Goal: Check status: Check status

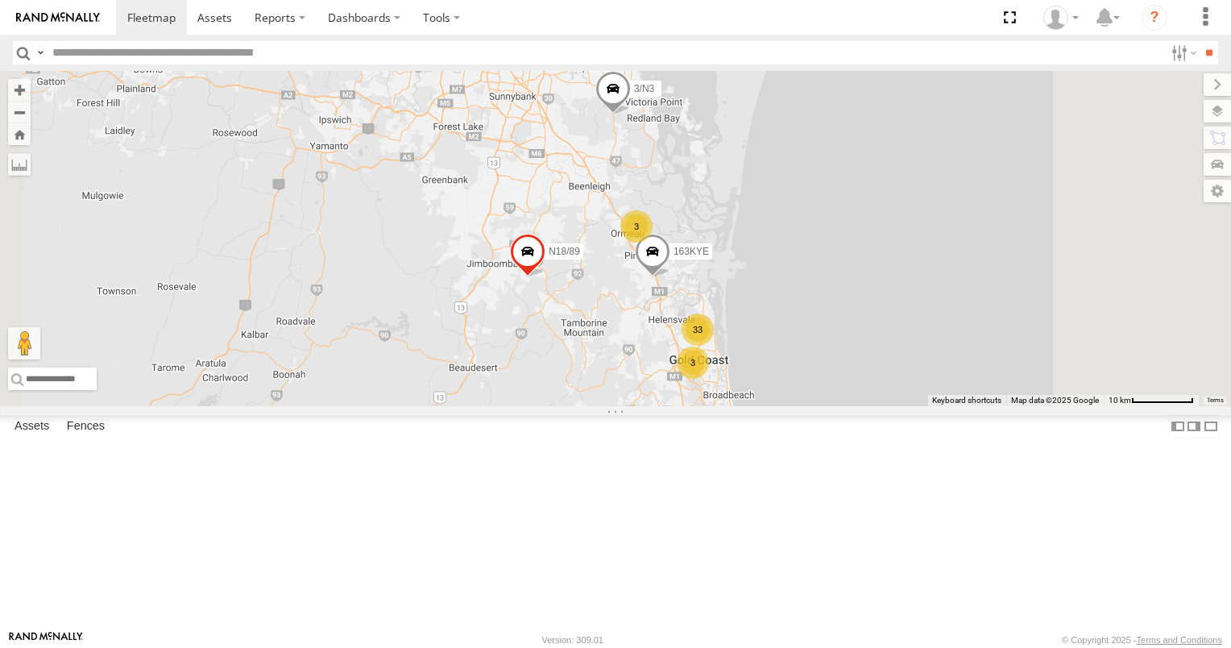
click at [653, 243] on div "3" at bounding box center [636, 226] width 32 height 32
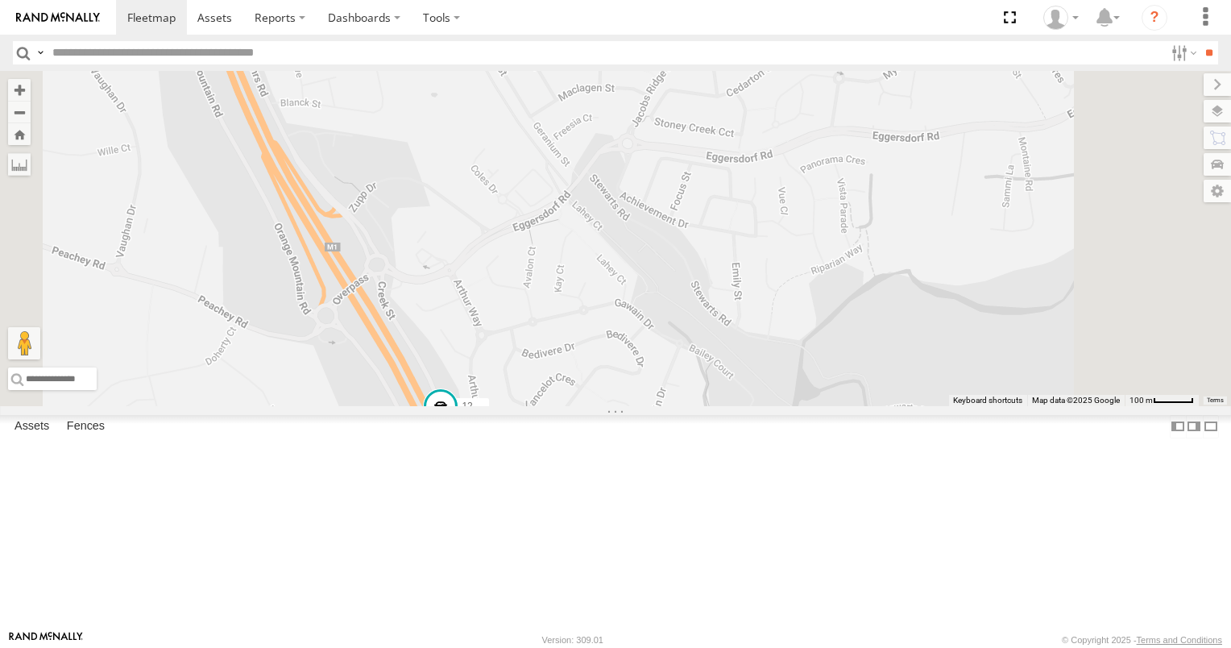
drag, startPoint x: 751, startPoint y: 546, endPoint x: 736, endPoint y: 500, distance: 49.2
click at [736, 406] on div "163KYE 3/N3 N18/89 N5/5 12 XB92CD/Water" at bounding box center [615, 238] width 1231 height 335
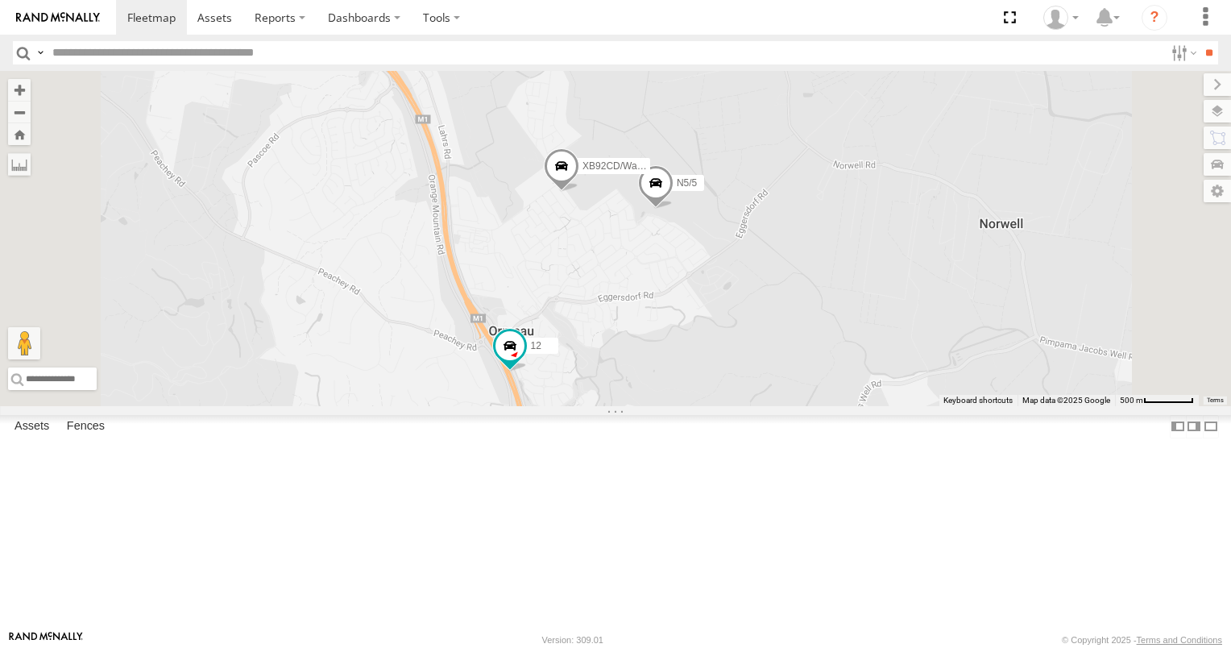
click at [674, 210] on span at bounding box center [655, 188] width 35 height 44
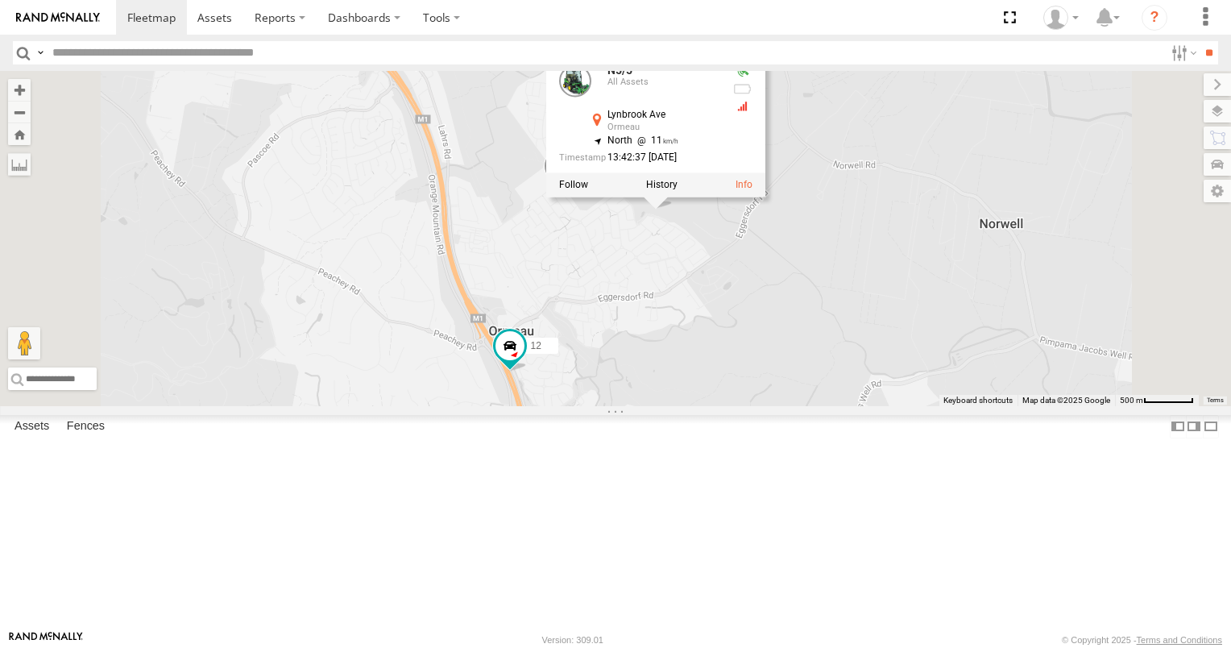
click at [839, 373] on div "163KYE 3/N3 N18/89 N5/5 12 XB92CD/Water N5/5 All Assets [GEOGRAPHIC_DATA] -27.7…" at bounding box center [615, 238] width 1231 height 335
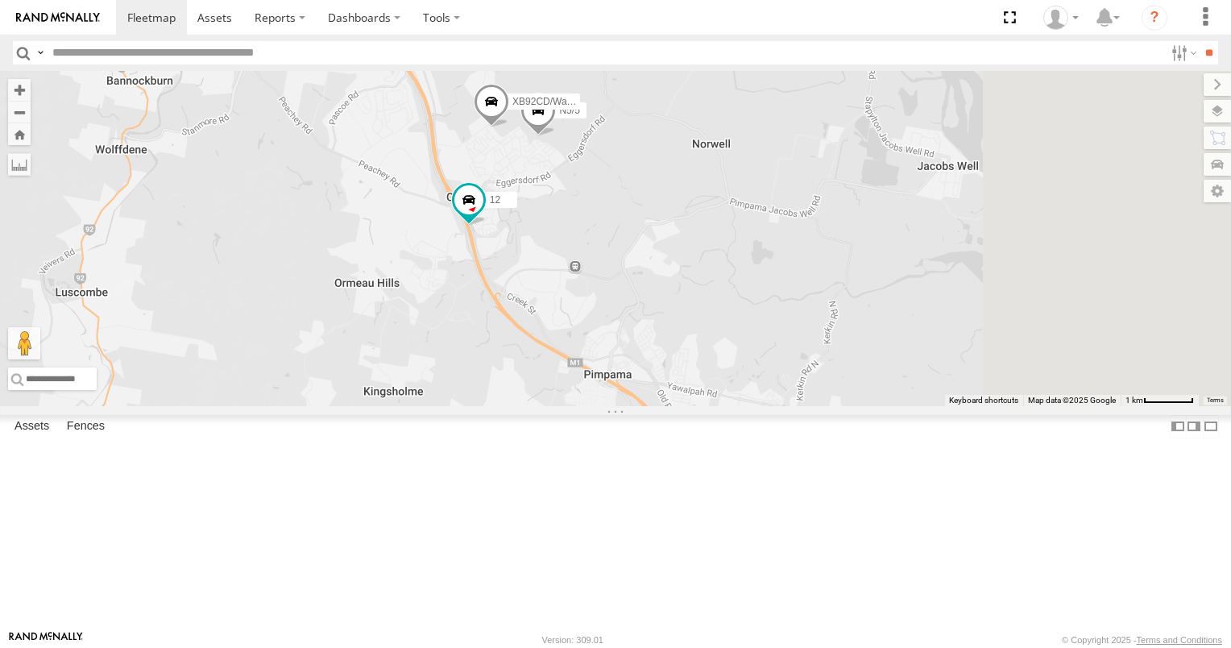
drag, startPoint x: 859, startPoint y: 494, endPoint x: 774, endPoint y: 328, distance: 186.3
click at [774, 328] on div "163KYE 3/N3 N18/89 N5/5 12 XB92CD/Water" at bounding box center [615, 238] width 1231 height 335
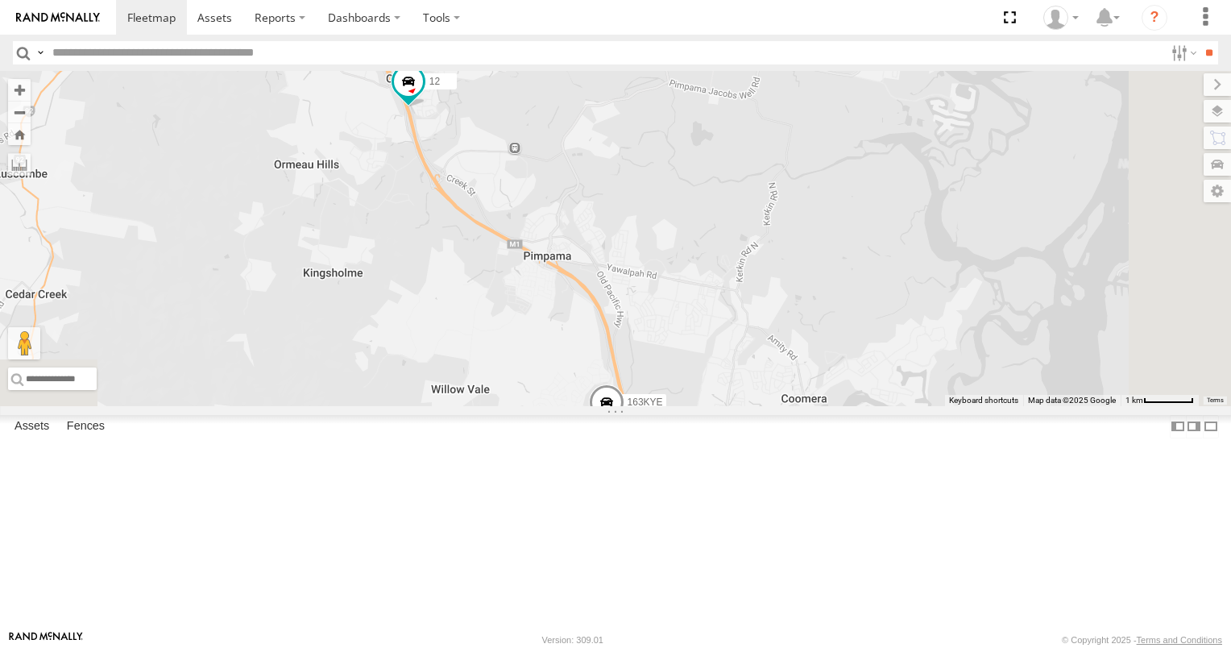
drag, startPoint x: 851, startPoint y: 448, endPoint x: 762, endPoint y: 312, distance: 162.9
click at [762, 312] on div "163KYE 3/N3 N18/89 N5/5 12 XB92CD/Water" at bounding box center [615, 238] width 1231 height 335
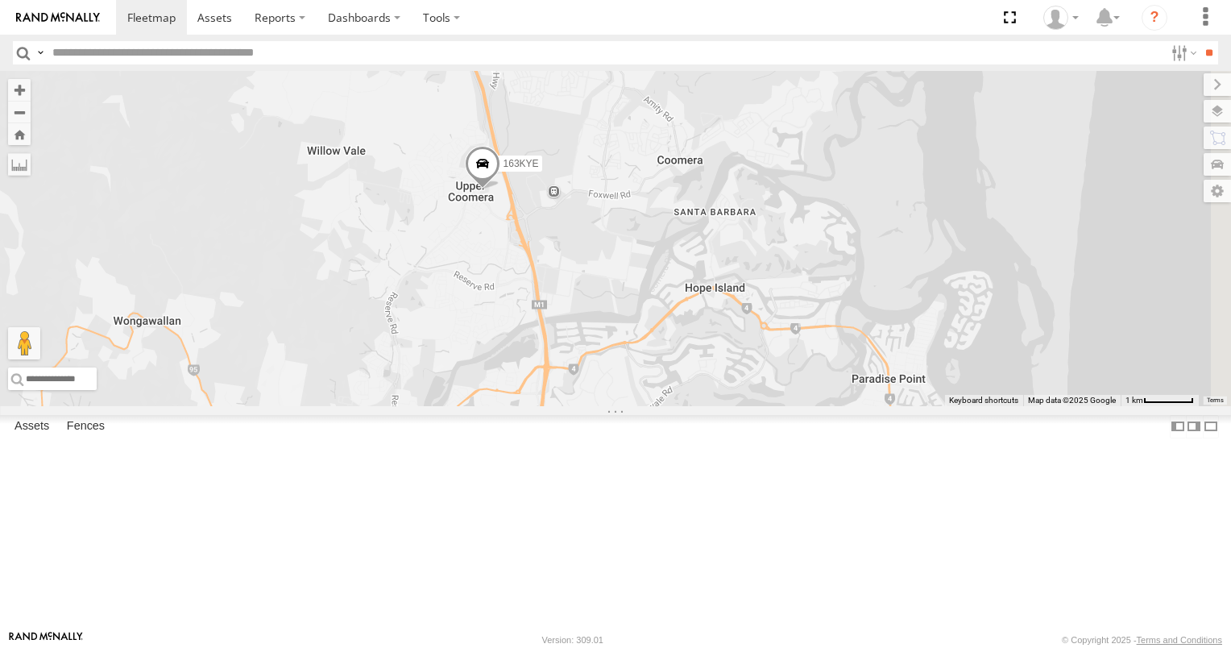
drag, startPoint x: 737, startPoint y: 445, endPoint x: 764, endPoint y: 346, distance: 102.8
click at [764, 346] on div "163KYE 3/N3 N18/89 N5/5 12 XB92CD/Water" at bounding box center [615, 238] width 1231 height 335
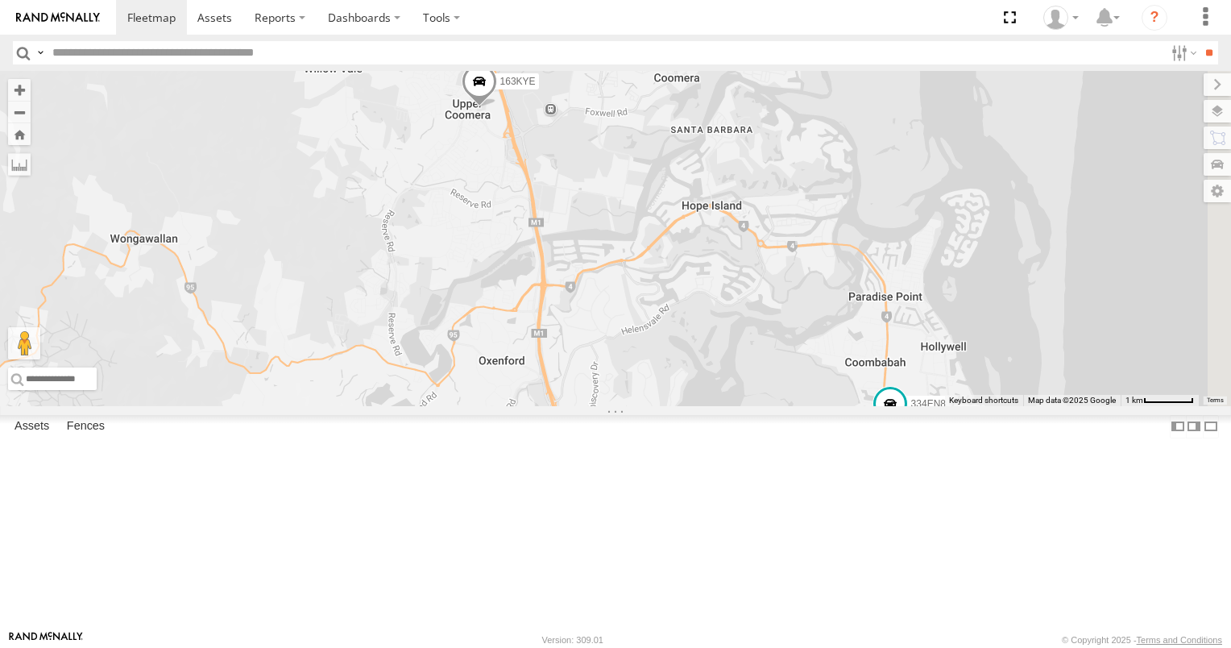
drag, startPoint x: 721, startPoint y: 423, endPoint x: 642, endPoint y: 329, distance: 123.0
click at [642, 329] on div "163KYE 3/N3 N18/89 N5/5 12 XB92CD/Water 26 334EN8" at bounding box center [615, 238] width 1231 height 335
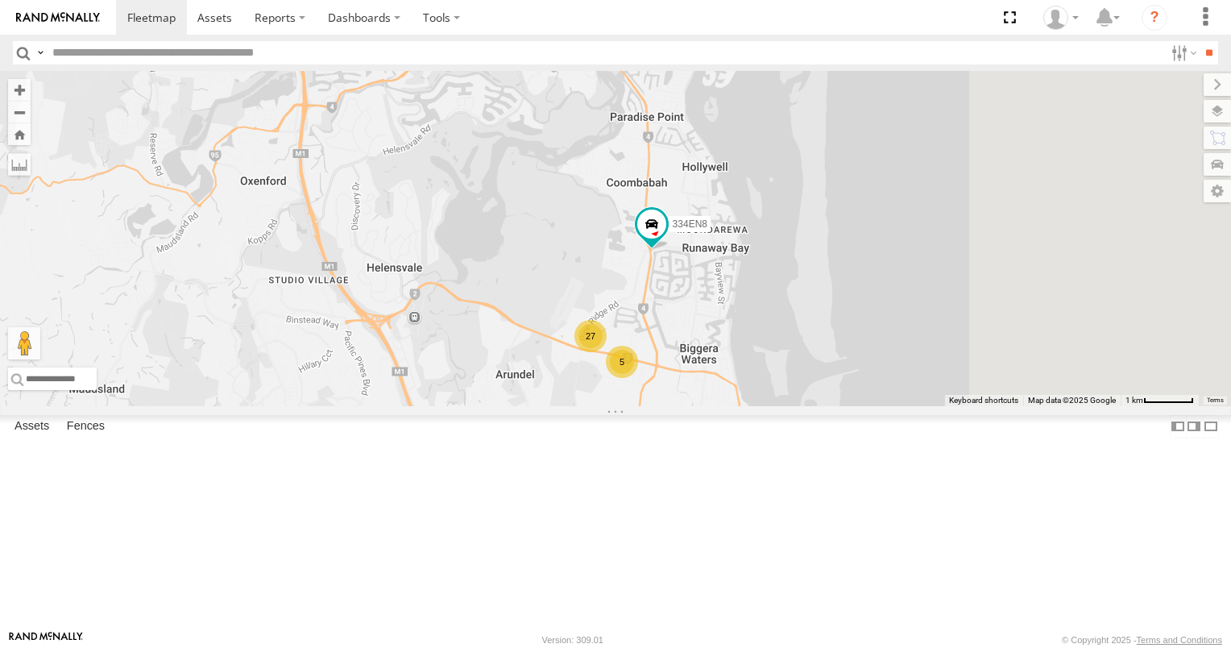
drag, startPoint x: 840, startPoint y: 419, endPoint x: 717, endPoint y: 380, distance: 128.7
click at [717, 380] on div "163KYE 3/N3 N18/89 N5/5 12 XB92CD/Water 27 334EN8 5 472RJJ - Hilux" at bounding box center [615, 238] width 1231 height 335
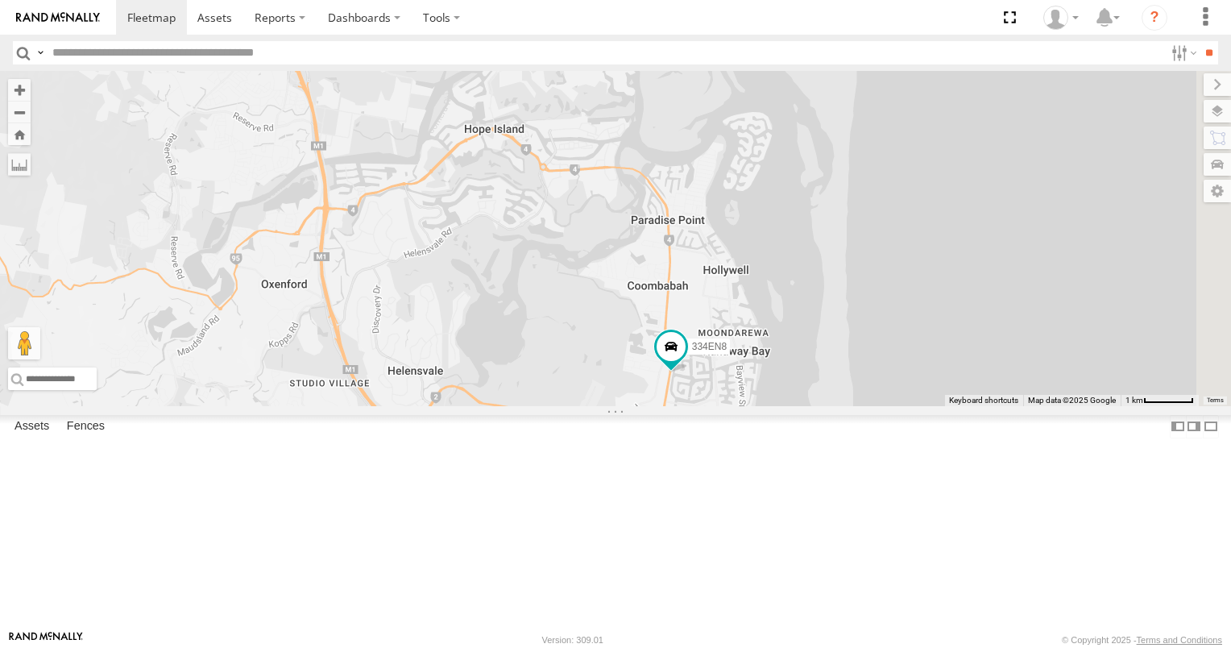
drag, startPoint x: 608, startPoint y: 292, endPoint x: 712, endPoint y: 545, distance: 273.9
click at [712, 406] on div "163KYE 3/N3 N18/89 N5/5 12 XB92CD/Water 27 334EN8 5 472RJJ - Hilux" at bounding box center [615, 238] width 1231 height 335
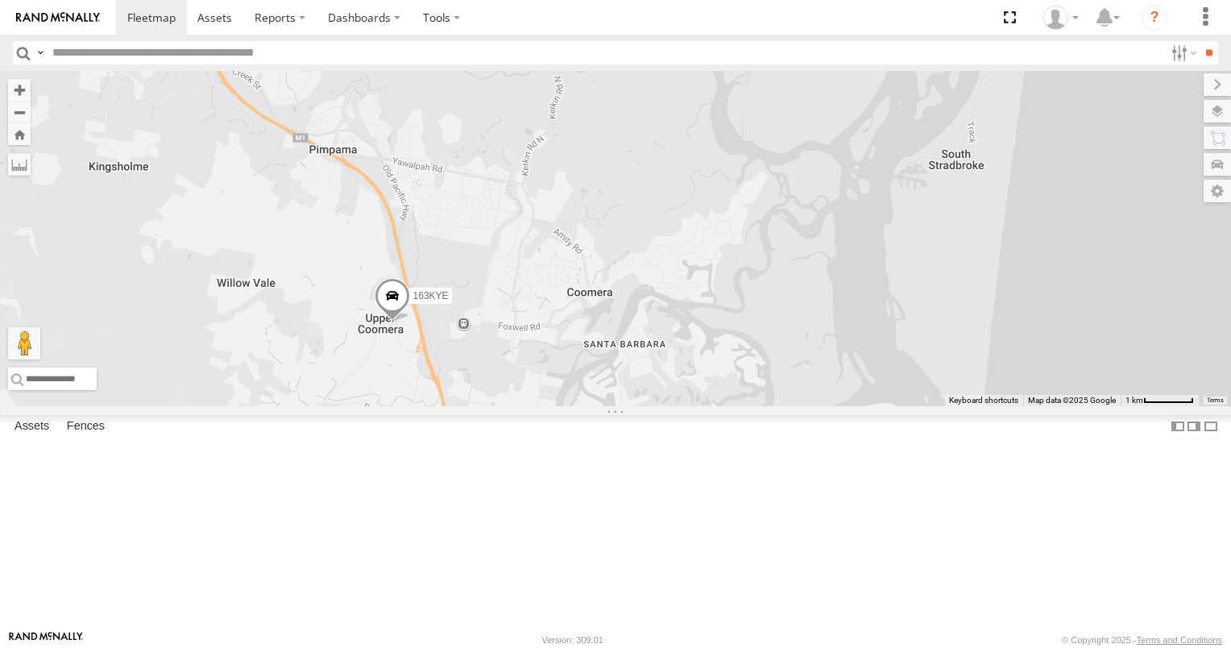
drag, startPoint x: 675, startPoint y: 405, endPoint x: 776, endPoint y: 525, distance: 156.1
click at [776, 406] on div "163KYE 3/N3 N18/89 N5/5 12 XB92CD/Water 27 334EN8 5 472RJJ - Hilux" at bounding box center [615, 238] width 1231 height 335
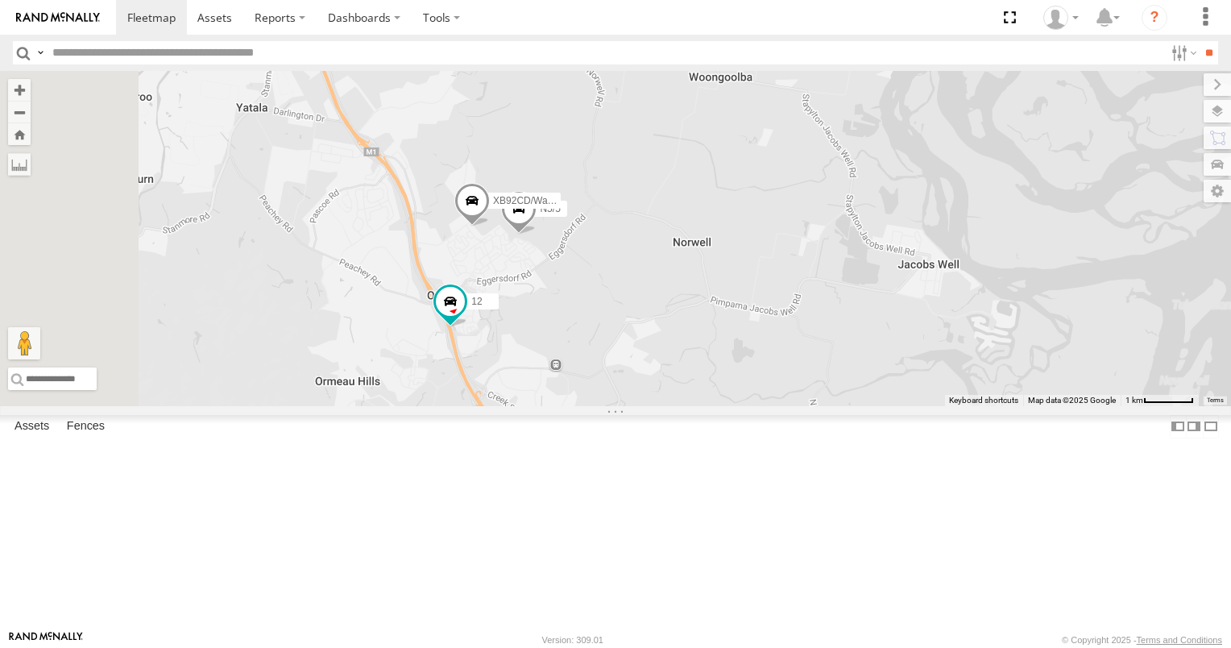
drag, startPoint x: 711, startPoint y: 364, endPoint x: 719, endPoint y: 401, distance: 37.9
click at [719, 401] on div "163KYE 3/N3 N18/89 N5/5 12 XB92CD/Water 27 334EN8 5 472RJJ - Hilux" at bounding box center [615, 238] width 1231 height 335
click at [537, 242] on span at bounding box center [519, 220] width 35 height 44
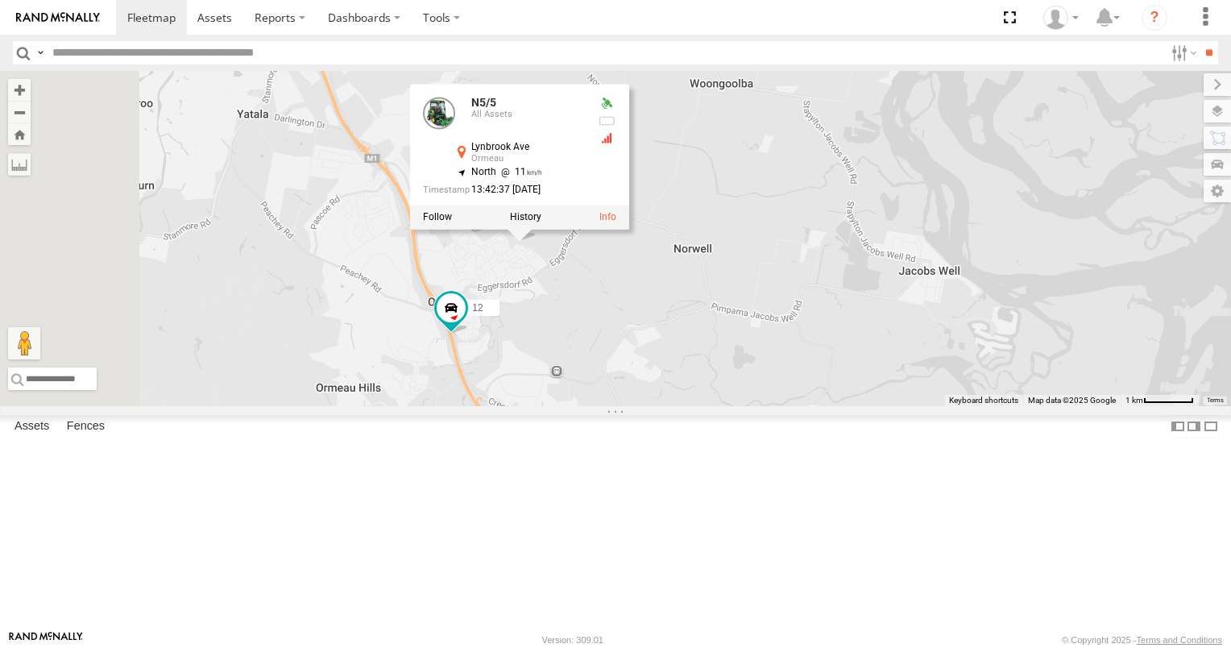
drag, startPoint x: 128, startPoint y: 365, endPoint x: 97, endPoint y: 248, distance: 121.0
click at [0, 0] on div "334EN8 All Assets [GEOGRAPHIC_DATA] -27.91287 153.38909 12 All Assets Pacific M…" at bounding box center [0, 0] width 0 height 0
drag, startPoint x: 97, startPoint y: 248, endPoint x: 305, endPoint y: 276, distance: 210.5
click at [0, 0] on div at bounding box center [0, 0] width 0 height 0
click at [540, 405] on div "163KYE 3/N3 N18/89 N5/5 12 XB92CD/Water 27 334EN8 5 472RJJ - Hilux N5/5 All Ass…" at bounding box center [615, 238] width 1231 height 335
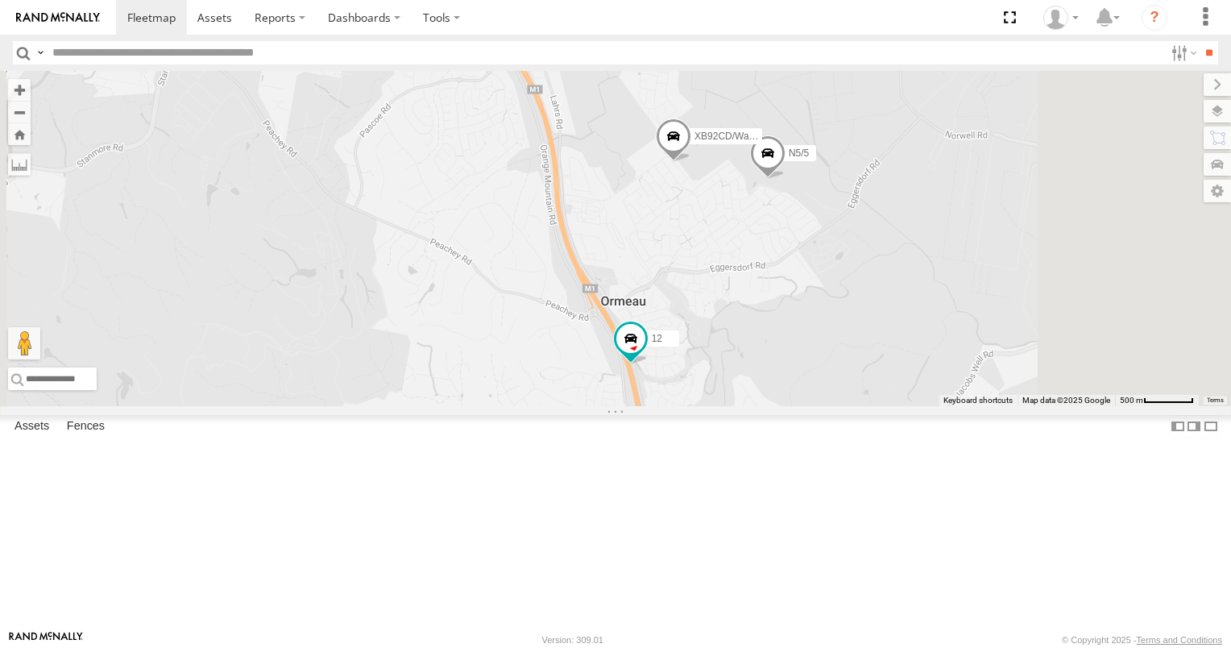
click at [786, 180] on span at bounding box center [767, 158] width 35 height 44
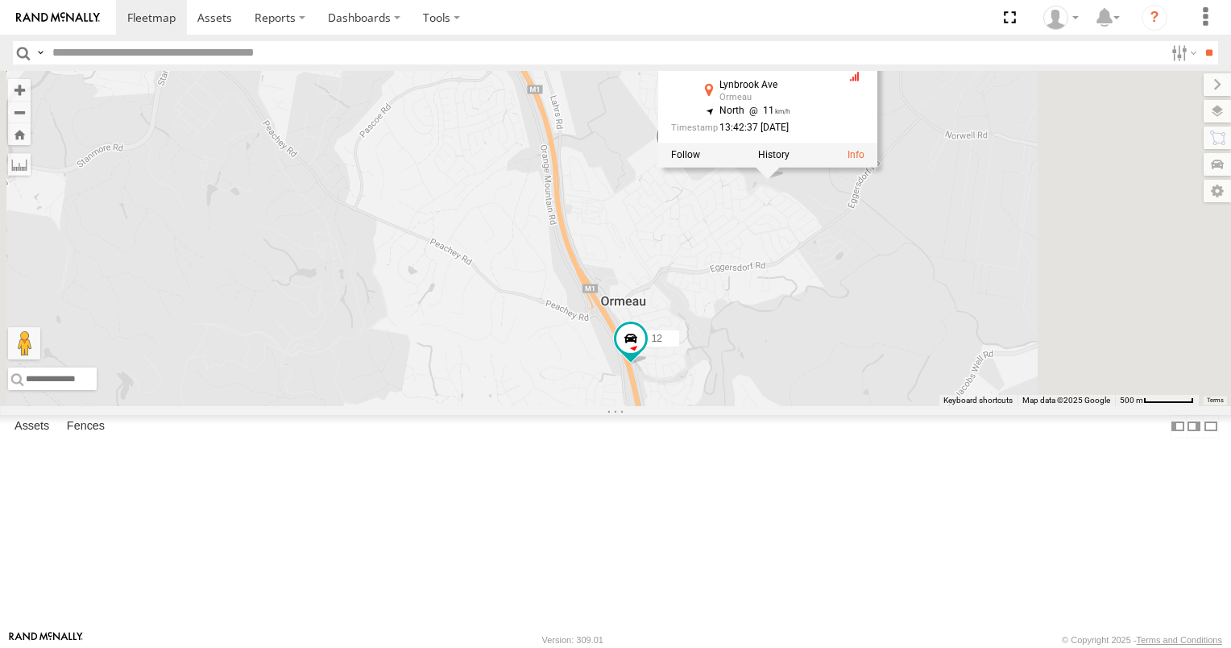
click at [980, 338] on div "163KYE 3/N3 N18/89 12 334EN8 472RJJ - Hilux N5/5 XB92CD/Water N5/5 All Assets […" at bounding box center [615, 238] width 1231 height 335
click at [0, 0] on span at bounding box center [0, 0] width 0 height 0
click at [505, 380] on div "163KYE 3/N3 N18/89 12 334EN8 472RJJ - Hilux N5/5 XB92CD/Water N5/5 All Assets […" at bounding box center [615, 238] width 1231 height 335
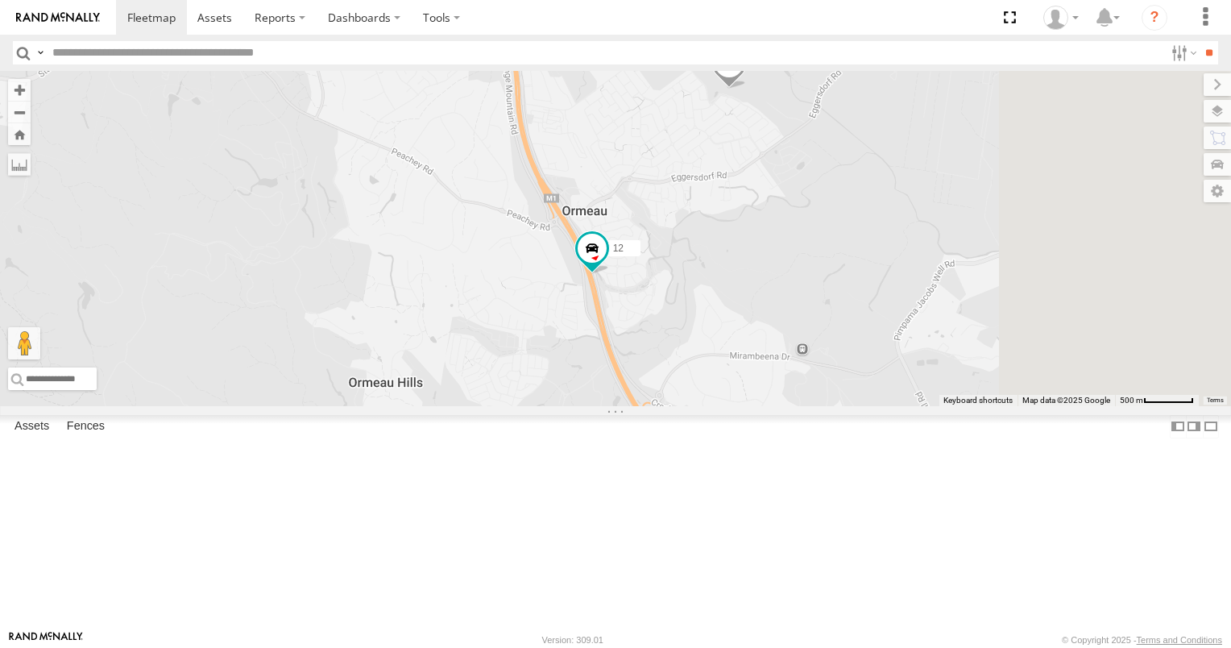
drag, startPoint x: 969, startPoint y: 450, endPoint x: 893, endPoint y: 262, distance: 202.5
click at [893, 262] on div "163KYE 3/N3 N18/89 12 334EN8 472RJJ - Hilux N5/5 XB92CD/Water" at bounding box center [615, 238] width 1231 height 335
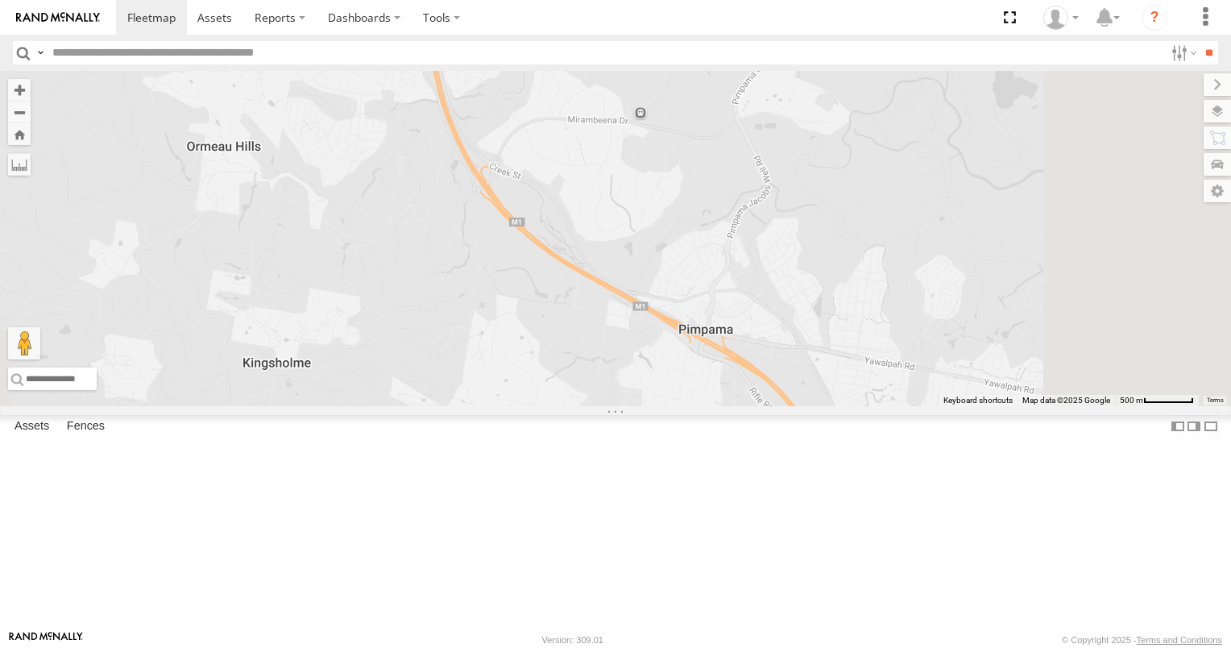
drag, startPoint x: 955, startPoint y: 408, endPoint x: 820, endPoint y: 264, distance: 197.8
click at [820, 264] on div "163KYE 3/N3 N18/89 12 334EN8 472RJJ - Hilux N5/5 XB92CD/Water" at bounding box center [615, 238] width 1231 height 335
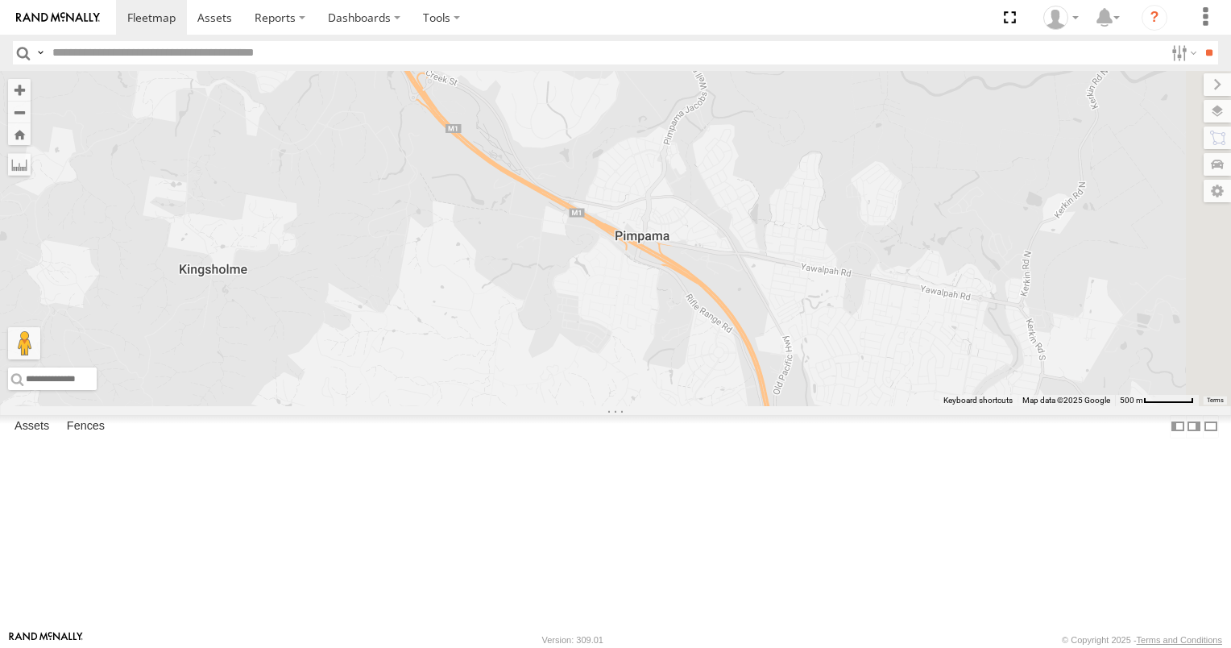
drag, startPoint x: 947, startPoint y: 368, endPoint x: 828, endPoint y: 226, distance: 185.9
click at [830, 229] on div "163KYE 3/N3 N18/89 12 334EN8 472RJJ - Hilux N5/5 XB92CD/Water" at bounding box center [615, 238] width 1231 height 335
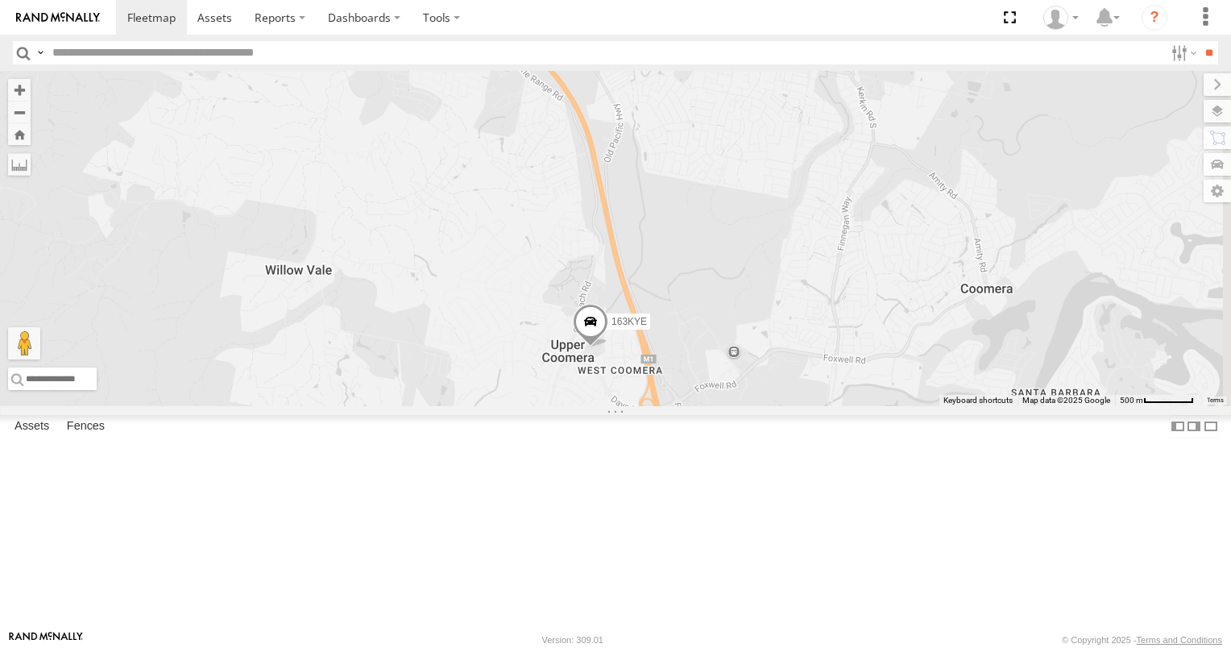
drag, startPoint x: 911, startPoint y: 366, endPoint x: 872, endPoint y: 276, distance: 98.2
click at [872, 276] on div "163KYE 3/N3 N18/89 12 334EN8 472RJJ - Hilux N5/5 XB92CD/Water" at bounding box center [615, 238] width 1231 height 335
drag, startPoint x: 884, startPoint y: 374, endPoint x: 861, endPoint y: 278, distance: 98.7
click at [861, 278] on div "163KYE 3/N3 N18/89 12 334EN8 472RJJ - Hilux N5/5 XB92CD/Water" at bounding box center [615, 238] width 1231 height 335
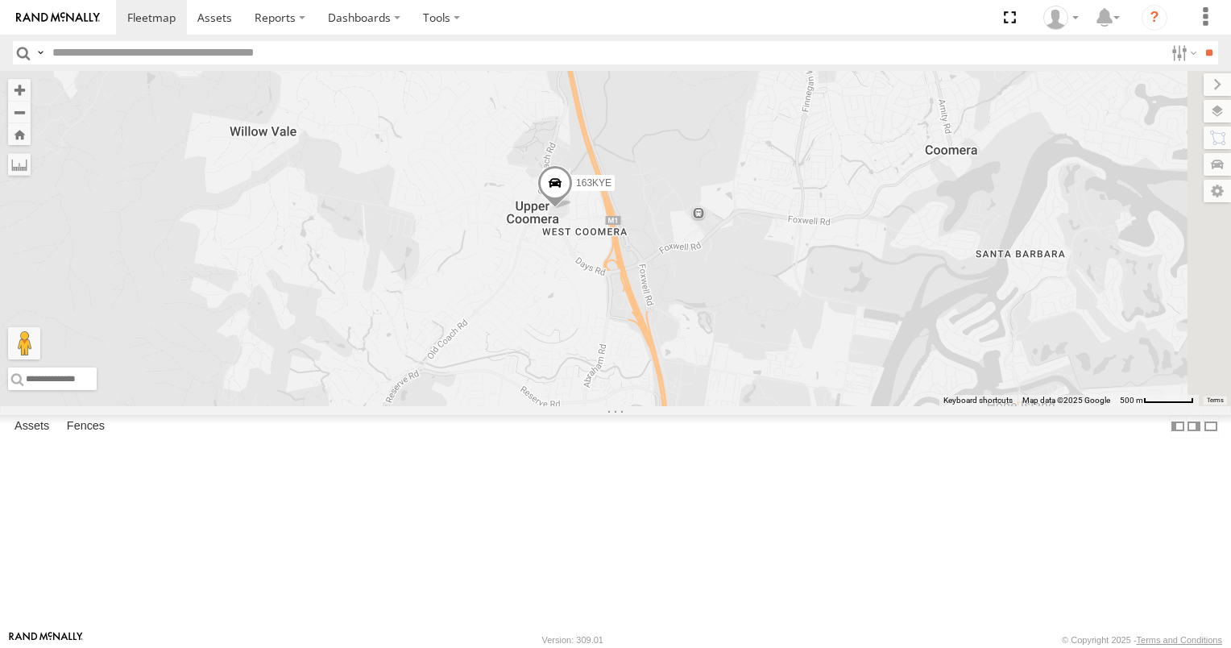
drag, startPoint x: 896, startPoint y: 415, endPoint x: 834, endPoint y: 286, distance: 143.1
click at [834, 286] on div "163KYE 3/N3 N18/89 12 334EN8 472RJJ - Hilux N5/5 XB92CD/Water" at bounding box center [615, 238] width 1231 height 335
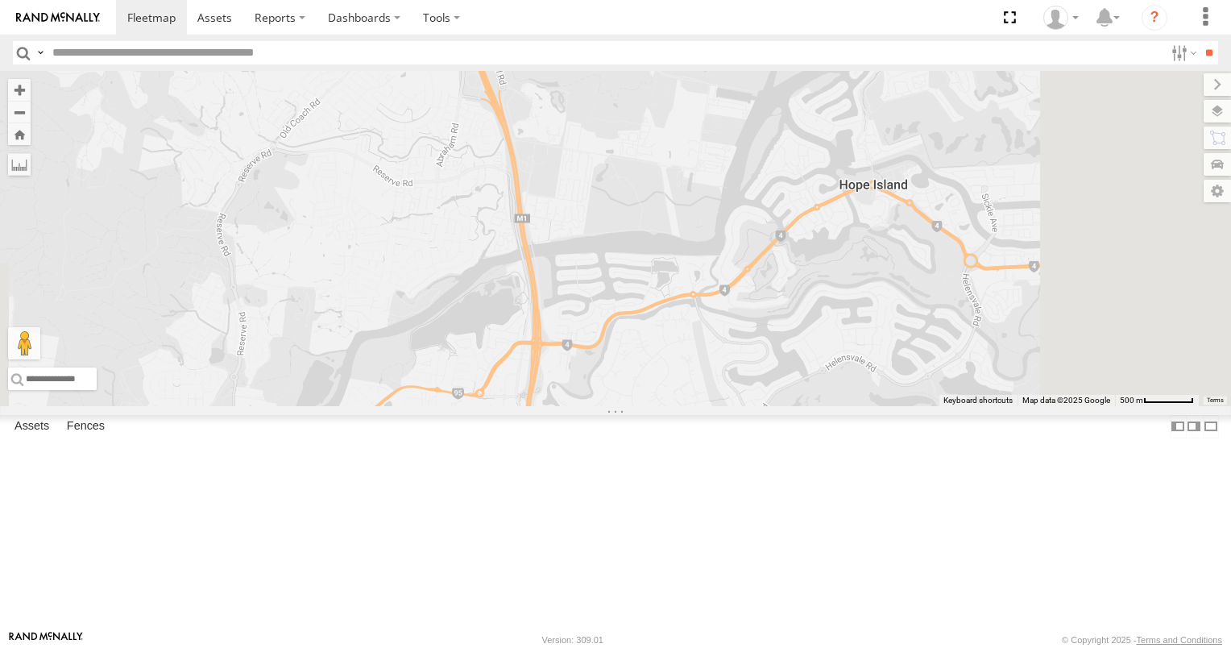
drag, startPoint x: 961, startPoint y: 404, endPoint x: 843, endPoint y: 272, distance: 176.9
click at [846, 274] on div "163KYE 3/N3 N18/89 12 334EN8 472RJJ - Hilux N5/5 XB92CD/Water" at bounding box center [615, 238] width 1231 height 335
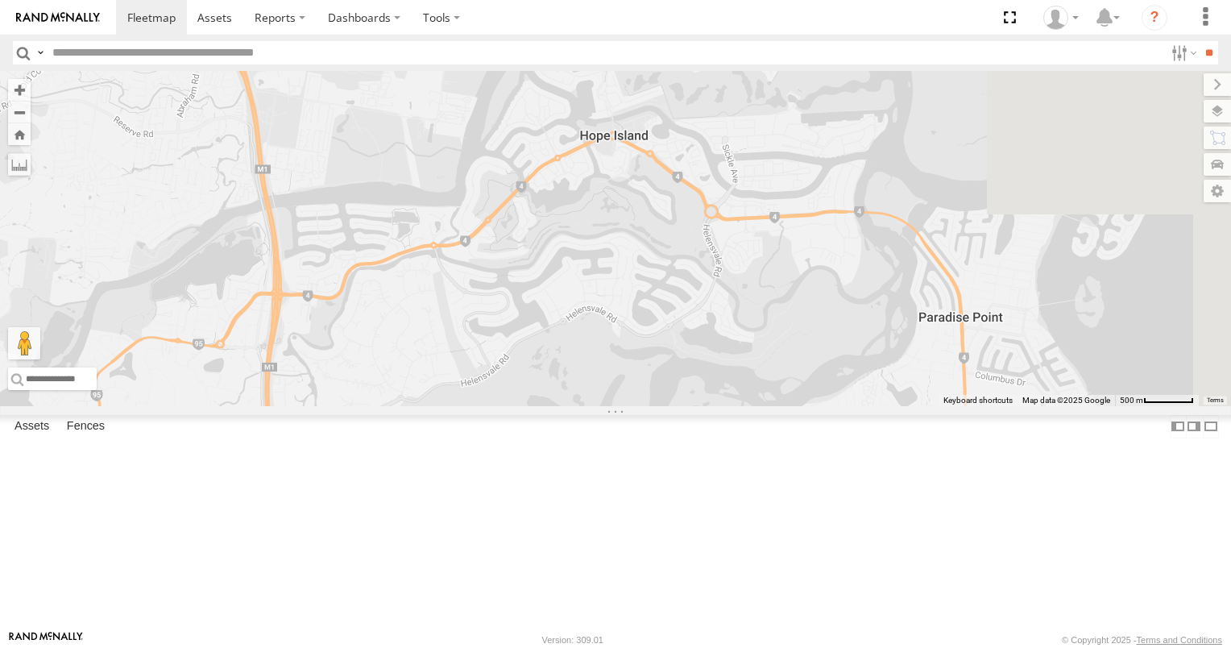
drag, startPoint x: 959, startPoint y: 363, endPoint x: 804, endPoint y: 420, distance: 164.7
click at [804, 406] on div "163KYE 3/N3 N18/89 12 334EN8 472RJJ - Hilux N5/5 XB92CD/Water" at bounding box center [615, 238] width 1231 height 335
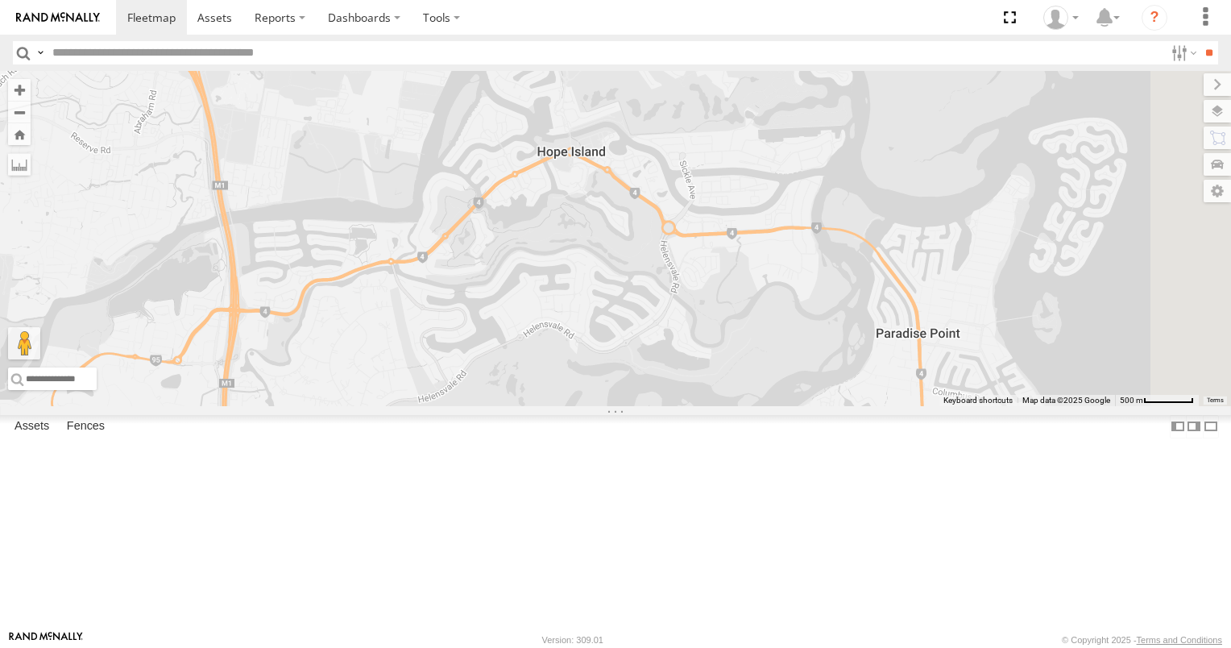
drag, startPoint x: 980, startPoint y: 417, endPoint x: 923, endPoint y: 442, distance: 62.8
click at [923, 406] on div "163KYE 3/N3 N18/89 12 334EN8 472RJJ - Hilux N5/5 XB92CD/Water" at bounding box center [615, 238] width 1231 height 335
